Goal: Task Accomplishment & Management: Manage account settings

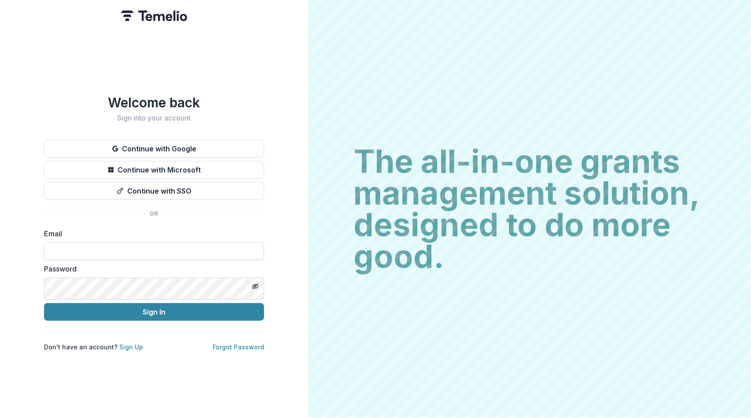
click at [87, 256] on input at bounding box center [154, 252] width 220 height 18
type input "**********"
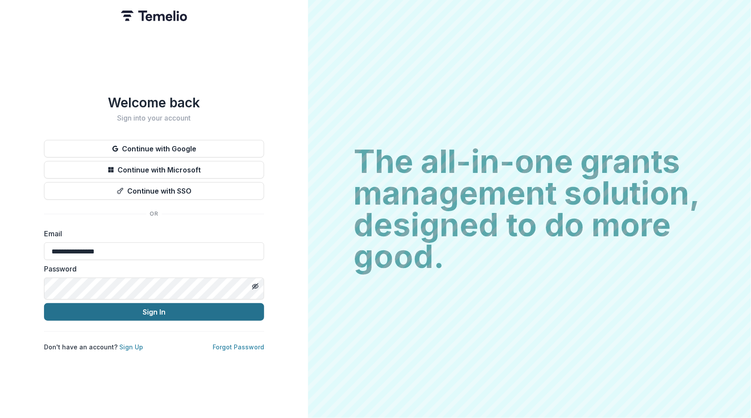
click at [138, 321] on button "Sign In" at bounding box center [154, 312] width 220 height 18
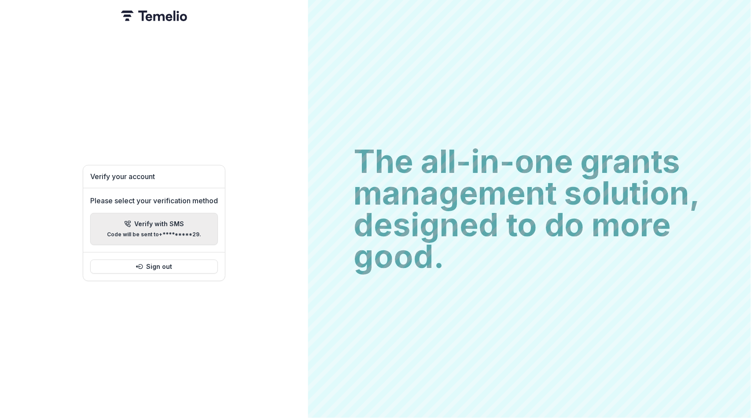
click at [140, 223] on p "Verify with SMS" at bounding box center [160, 224] width 50 height 7
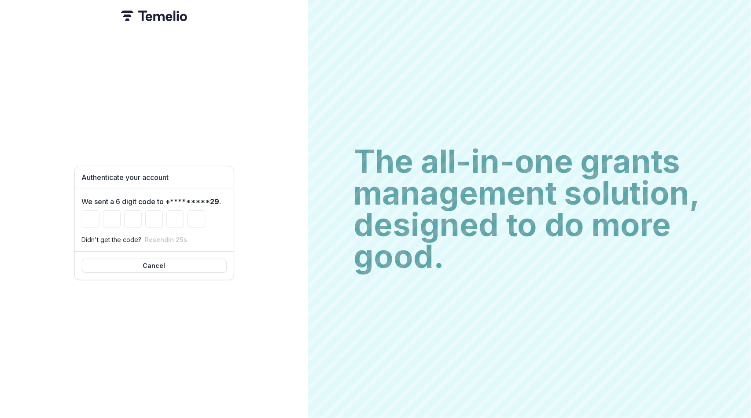
type input "*"
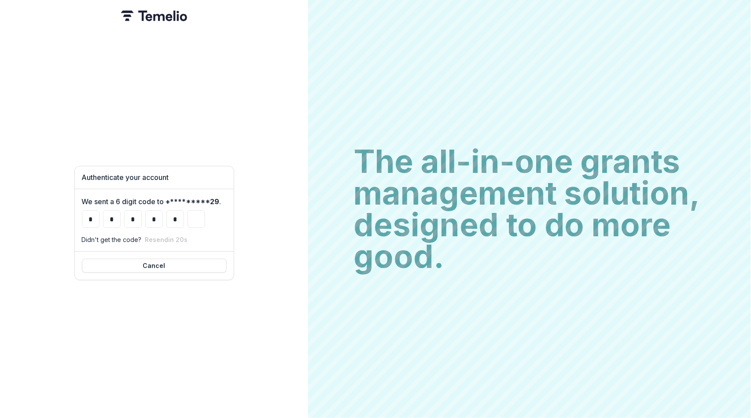
type input "*"
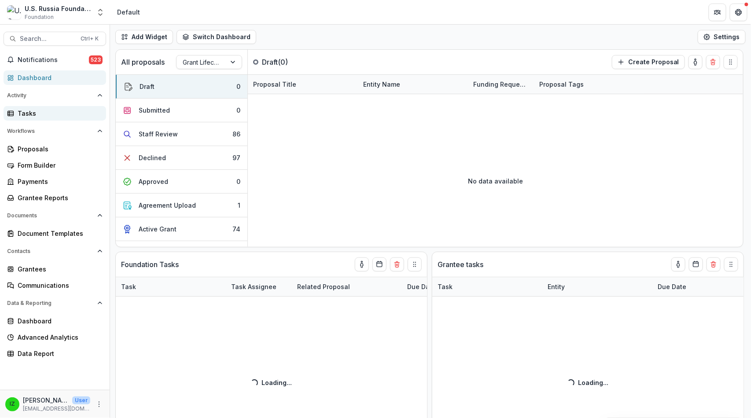
click at [29, 118] on div "Tasks" at bounding box center [58, 113] width 81 height 9
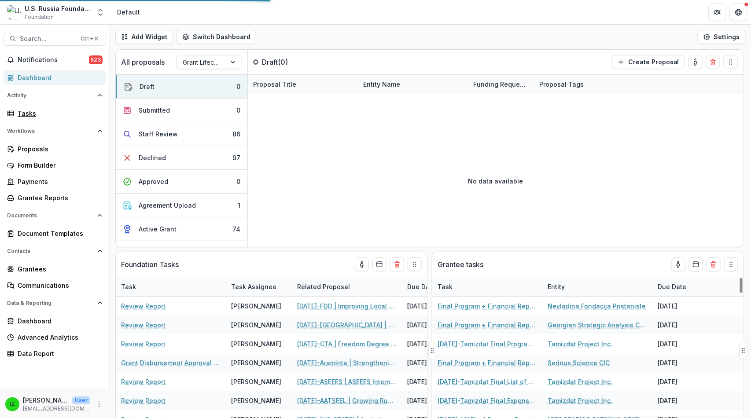
scroll to position [196, 0]
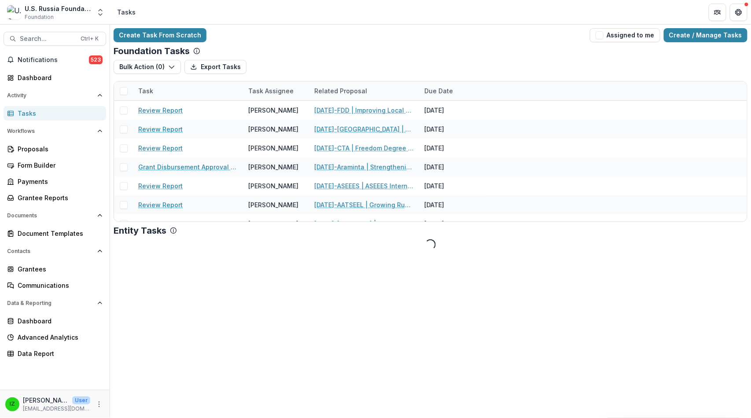
click at [39, 118] on div "Tasks" at bounding box center [58, 113] width 81 height 9
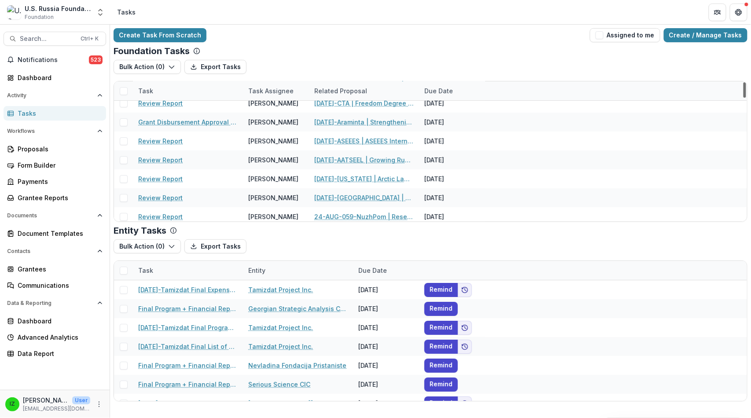
scroll to position [0, 0]
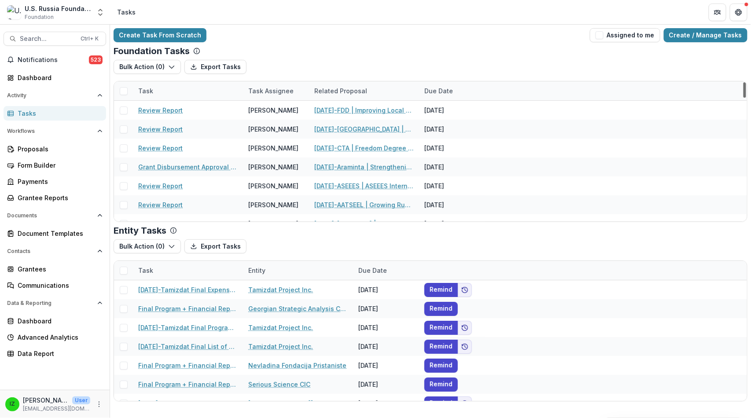
drag, startPoint x: 744, startPoint y: 110, endPoint x: 756, endPoint y: 43, distance: 68.4
click at [746, 82] on div at bounding box center [745, 89] width 3 height 15
click at [596, 39] on span "button" at bounding box center [600, 35] width 8 height 8
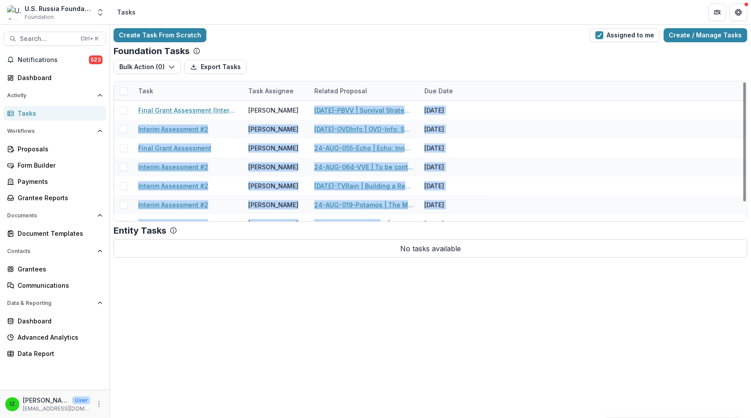
scroll to position [21, 0]
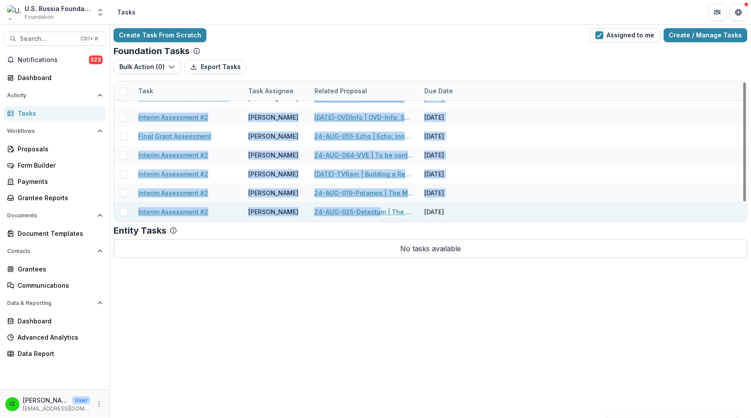
drag, startPoint x: 313, startPoint y: 120, endPoint x: 475, endPoint y: 225, distance: 193.0
click at [475, 221] on div "Final Grant Assessment (Internal Form) [PERSON_NAME] [DATE]-PBVV | Survival Str…" at bounding box center [430, 155] width 633 height 133
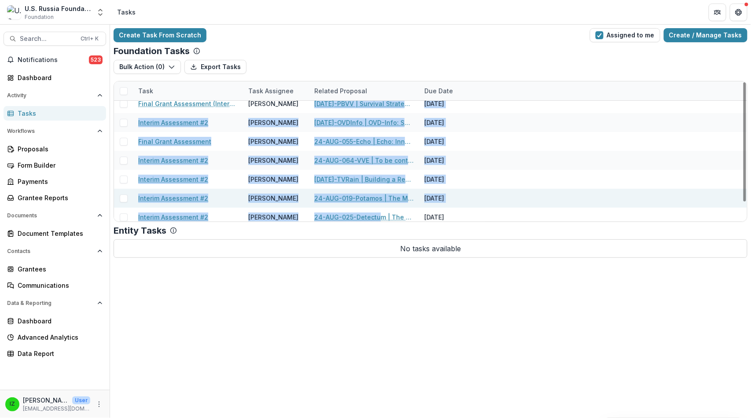
scroll to position [0, 0]
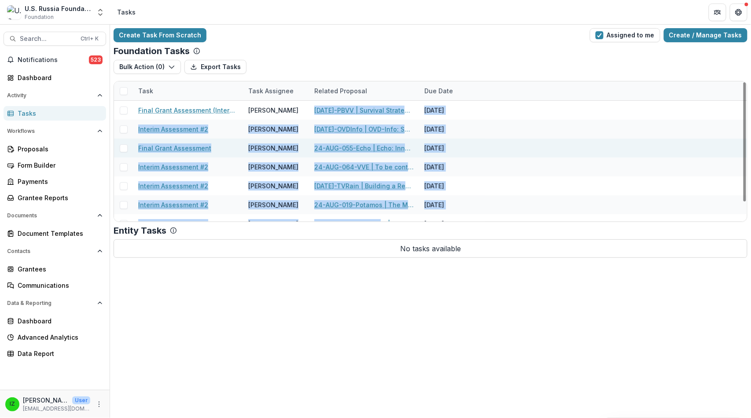
drag, startPoint x: 513, startPoint y: 175, endPoint x: 494, endPoint y: 169, distance: 19.5
click at [513, 174] on div "Interim Assessment #2 [PERSON_NAME] 24-AUG-064-VVE | To be continued: attractin…" at bounding box center [430, 167] width 633 height 19
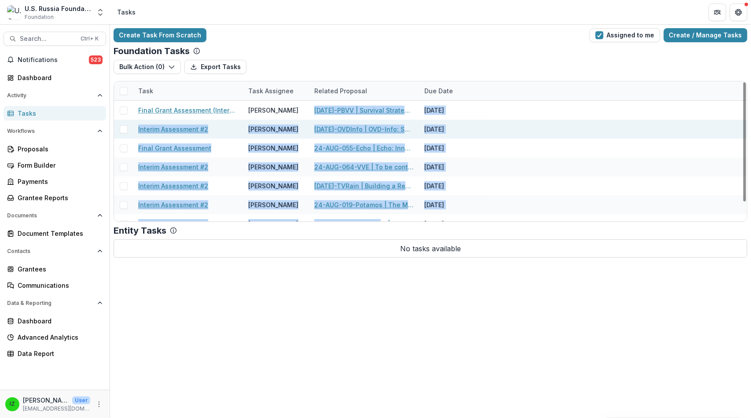
click at [536, 139] on div "Interim Assessment #2 [PERSON_NAME] [DATE]-OVDInfo | OVD-Info: Safeguarding Ant…" at bounding box center [430, 129] width 633 height 19
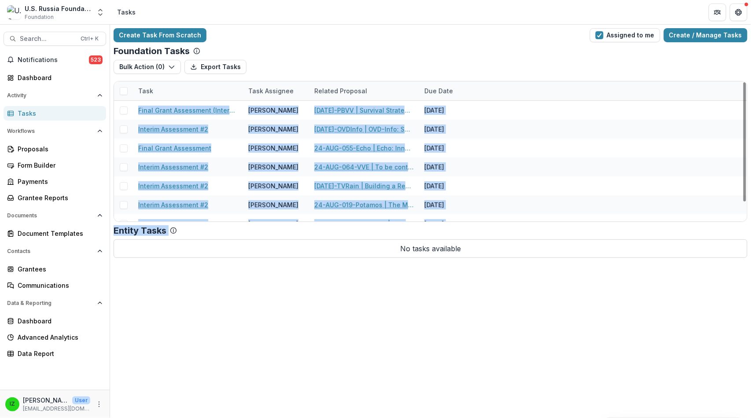
scroll to position [21, 0]
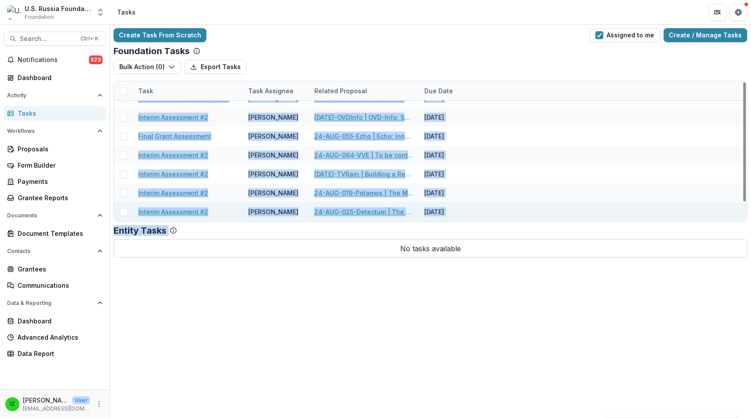
drag, startPoint x: 135, startPoint y: 122, endPoint x: 485, endPoint y: 219, distance: 363.1
click at [485, 219] on div "Final Grant Assessment (Internal Form) [PERSON_NAME] [DATE]-PBVV | Survival Str…" at bounding box center [430, 155] width 633 height 133
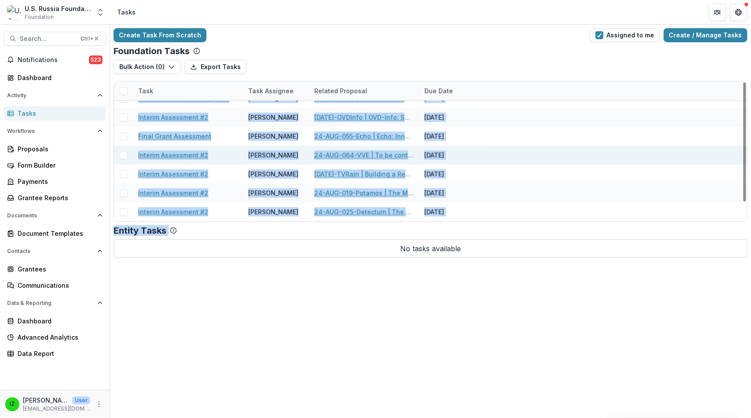
copy div "Final Grant Assessment (Internal Form) [PERSON_NAME] [DATE]-PBVV | Survival Str…"
